Goal: Task Accomplishment & Management: Manage account settings

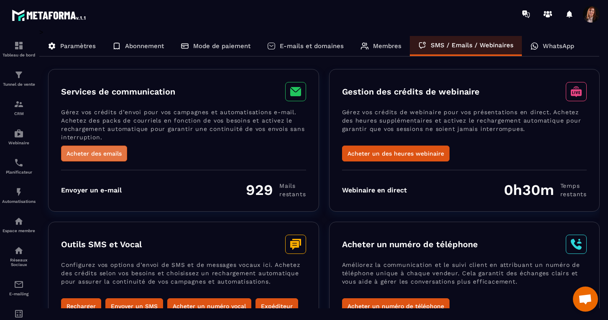
click at [108, 151] on button "Acheter des emails" at bounding box center [94, 154] width 66 height 16
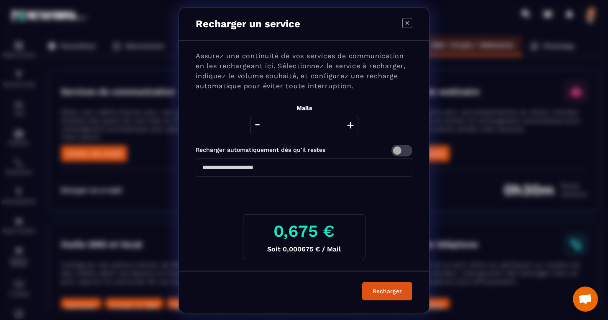
click at [407, 21] on icon "Modal window" at bounding box center [408, 23] width 10 height 10
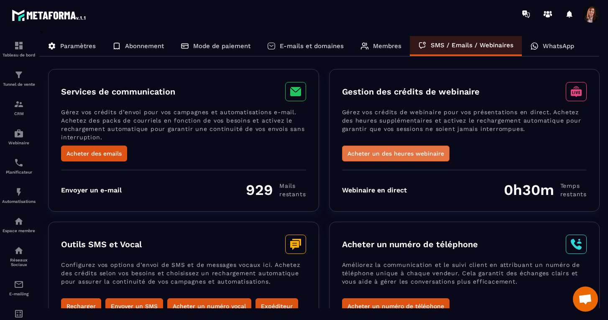
click at [387, 151] on button "Acheter un des heures webinaire" at bounding box center [396, 154] width 108 height 16
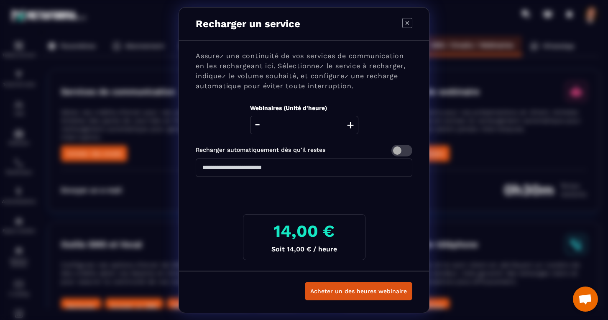
click at [407, 22] on icon "Modal window" at bounding box center [407, 22] width 3 height 3
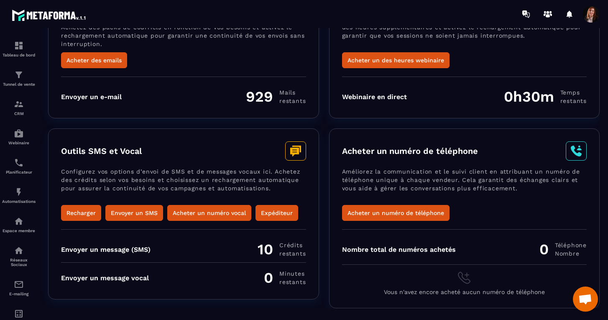
scroll to position [92, 0]
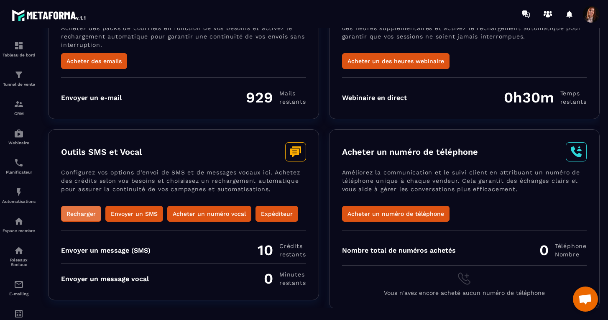
click at [78, 210] on button "Recharger" at bounding box center [81, 214] width 40 height 16
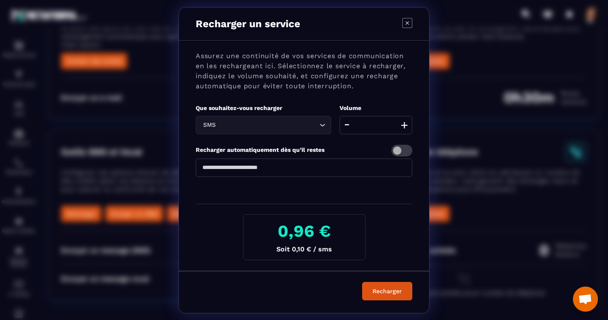
click at [406, 18] on icon "Modal window" at bounding box center [408, 23] width 10 height 10
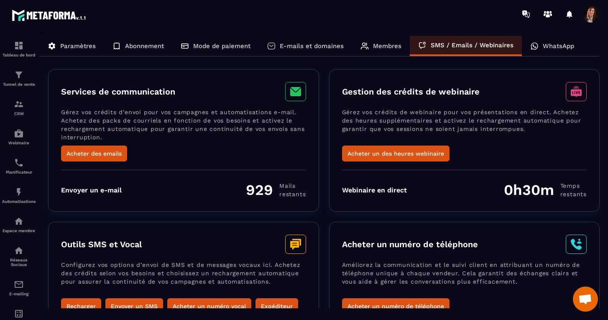
scroll to position [0, 0]
click at [393, 44] on p "Membres" at bounding box center [387, 46] width 28 height 8
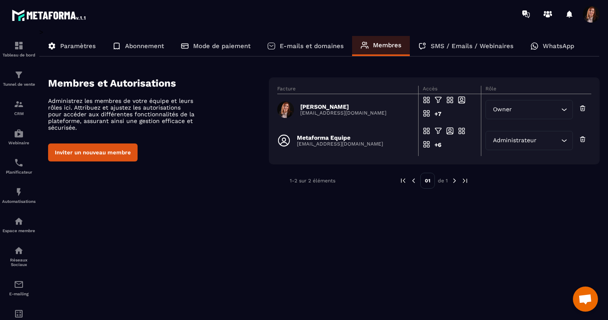
click at [321, 46] on p "E-mails et domaines" at bounding box center [312, 46] width 64 height 8
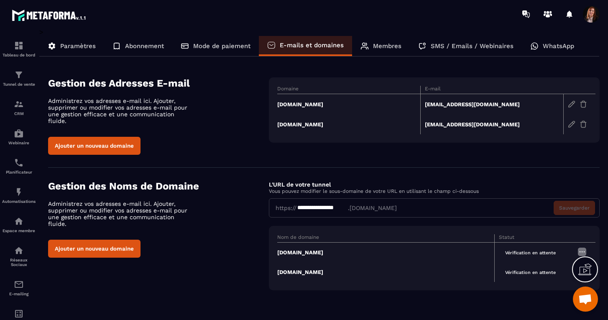
click at [583, 247] on img at bounding box center [582, 252] width 10 height 10
click at [487, 294] on section "**********" at bounding box center [324, 235] width 552 height 135
click at [231, 42] on p "Mode de paiement" at bounding box center [221, 46] width 57 height 8
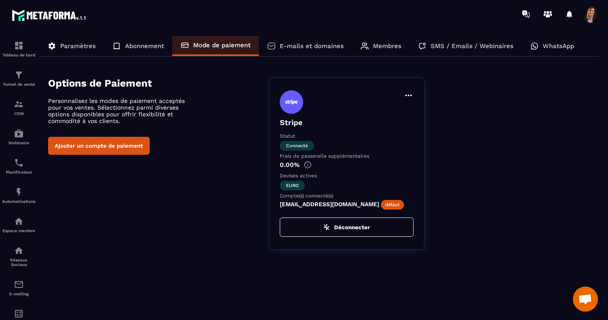
click at [146, 47] on p "Abonnement" at bounding box center [144, 46] width 39 height 8
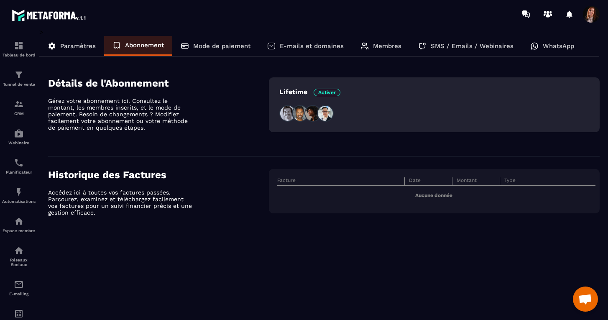
click at [77, 49] on p "Paramètres" at bounding box center [78, 46] width 36 height 8
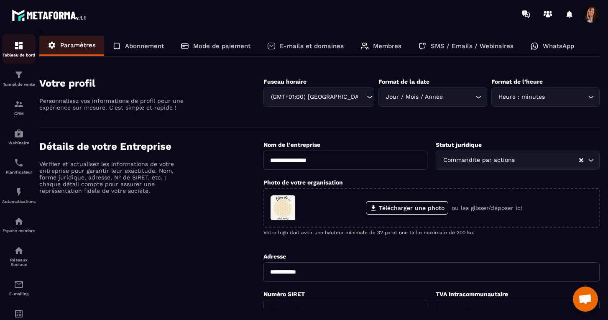
click at [18, 47] on img at bounding box center [19, 46] width 10 height 10
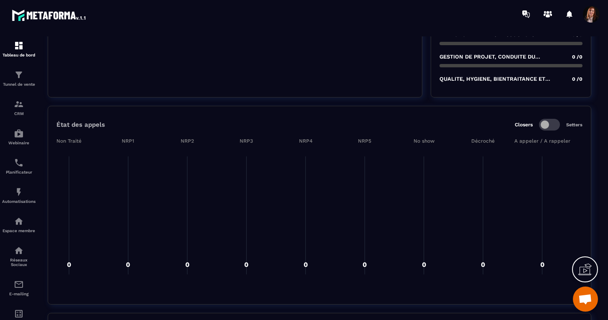
scroll to position [1126, 0]
click at [590, 15] on span at bounding box center [591, 14] width 17 height 17
